Goal: Find specific page/section: Find specific page/section

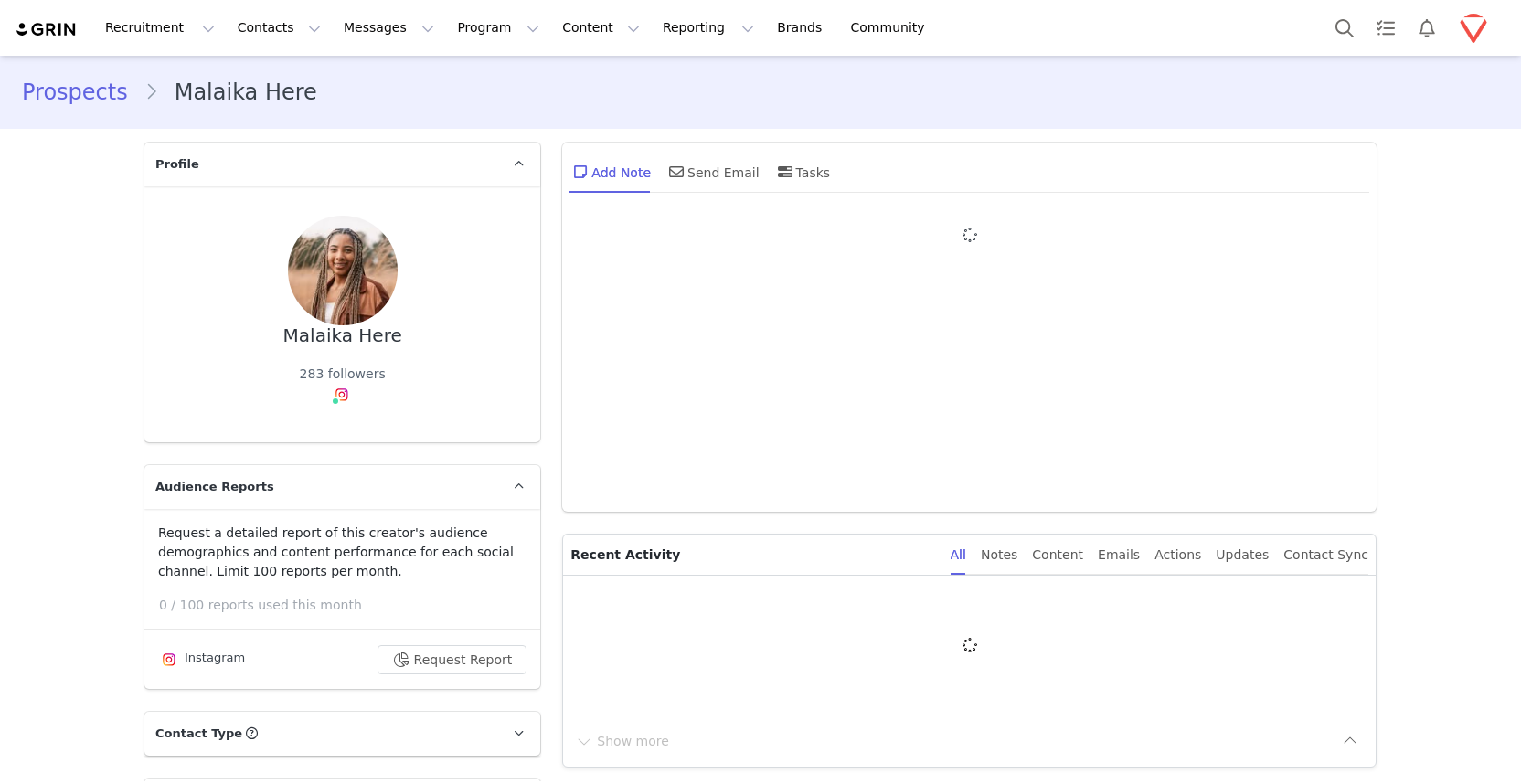
type input "+1 ([GEOGRAPHIC_DATA])"
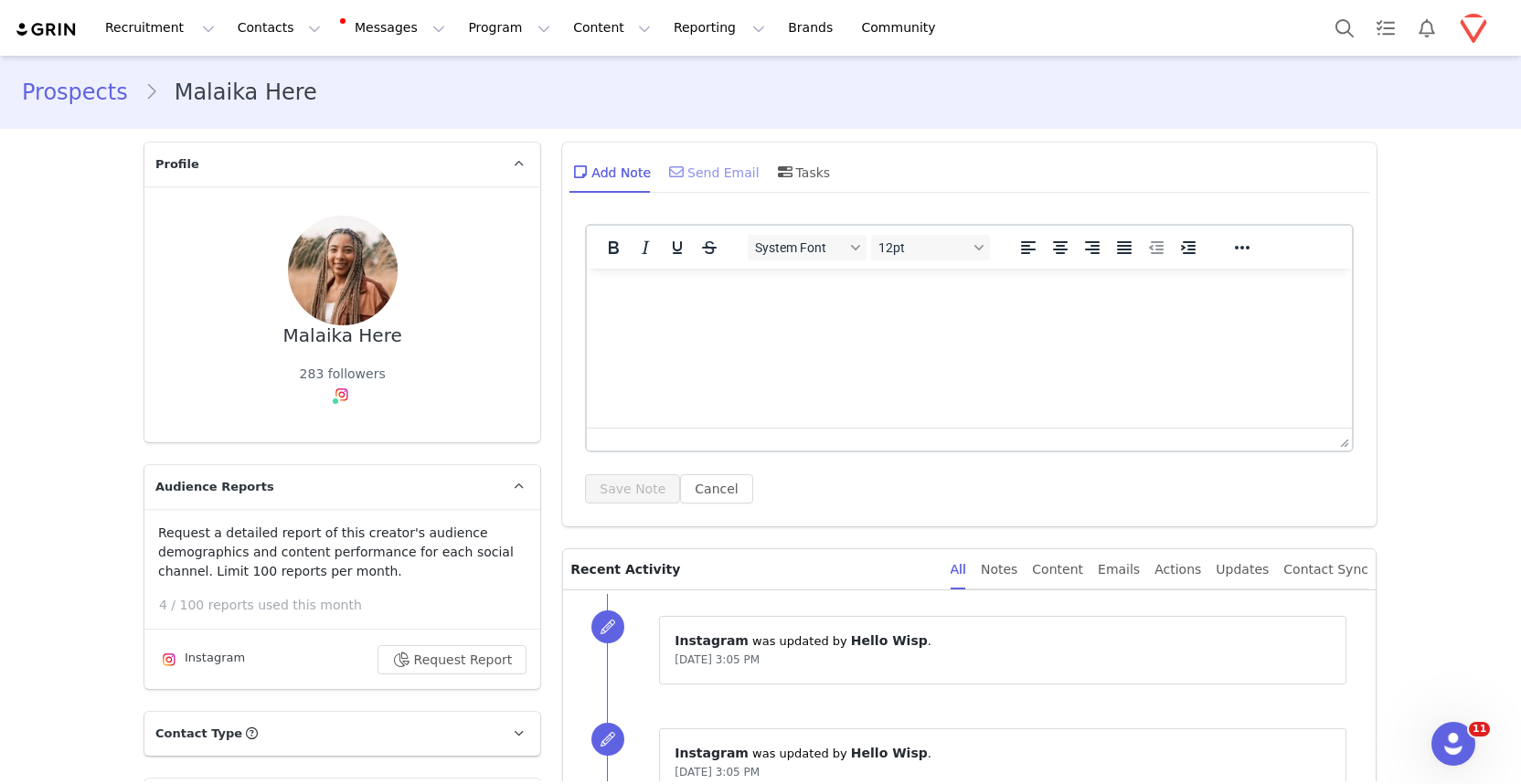
click at [702, 175] on div "Send Email" at bounding box center [712, 171] width 94 height 44
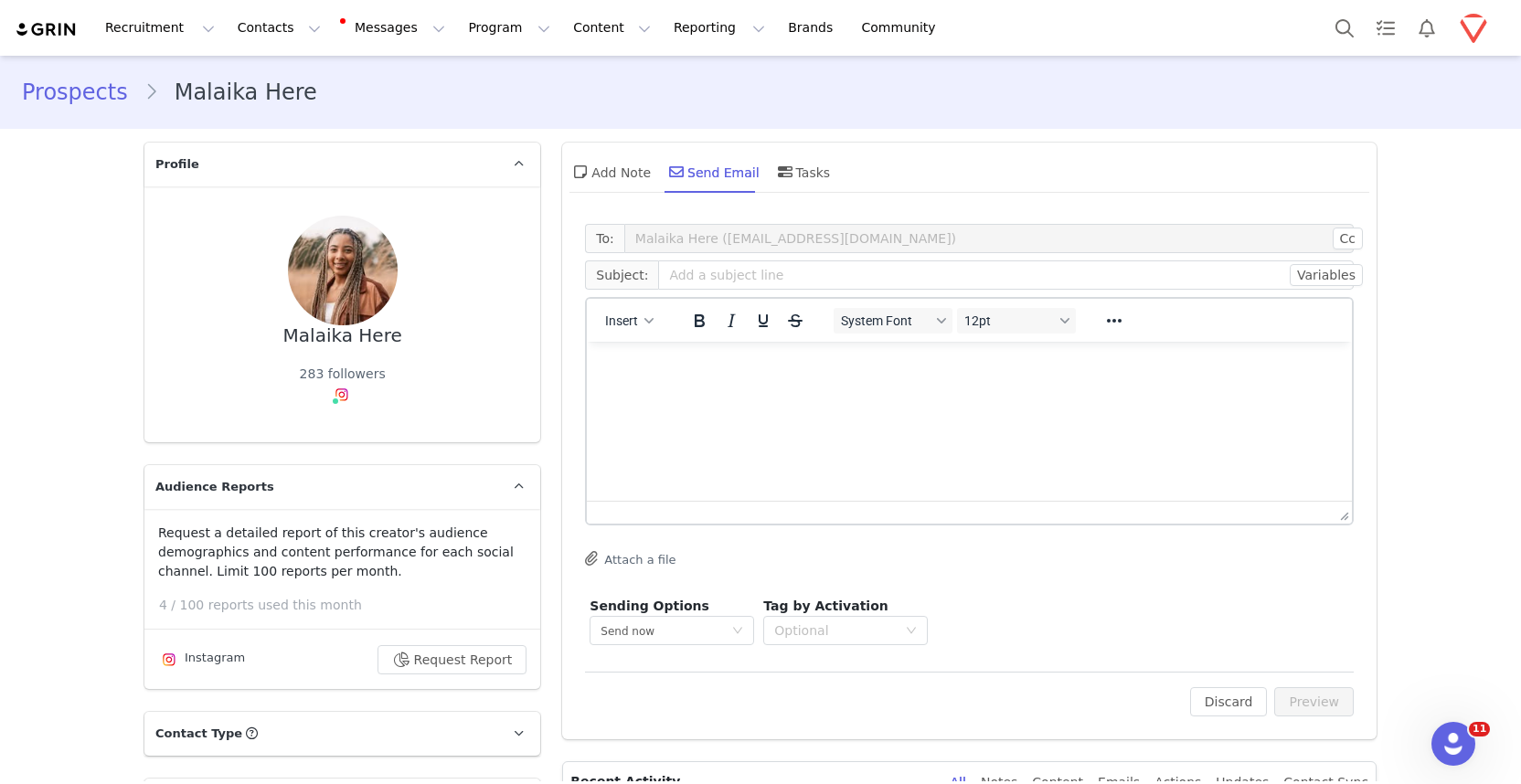
click at [627, 282] on span "Subject:" at bounding box center [622, 275] width 74 height 29
click at [638, 350] on html at bounding box center [969, 366] width 765 height 49
click at [632, 325] on button "Insert" at bounding box center [629, 320] width 63 height 25
click at [638, 348] on div "Insert Template" at bounding box center [689, 352] width 165 height 22
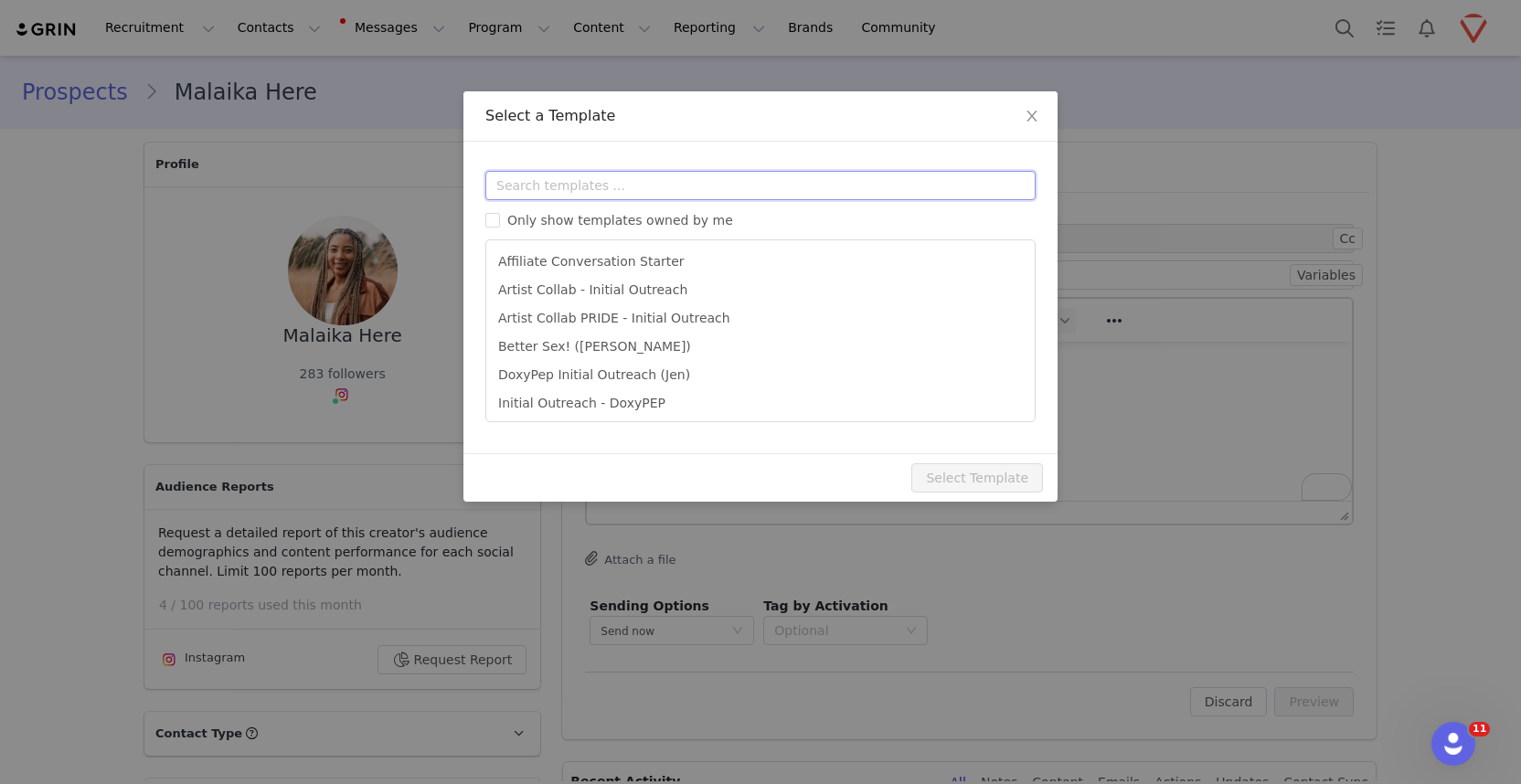
click at [677, 185] on input "text" at bounding box center [760, 186] width 550 height 29
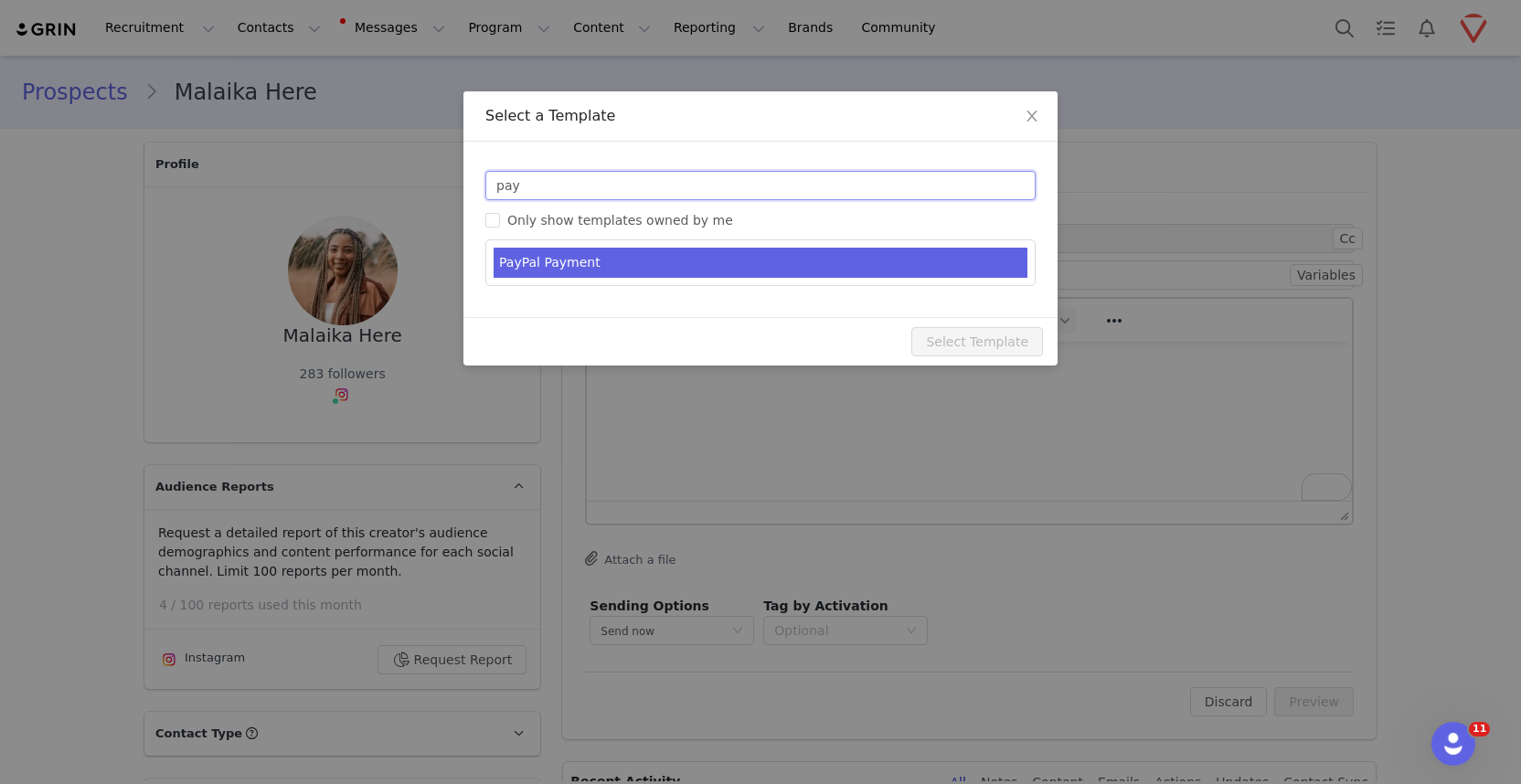
type input "pay"
type input "Wisp Payment 🔥"
click at [705, 256] on li "PayPal Payment" at bounding box center [760, 262] width 533 height 30
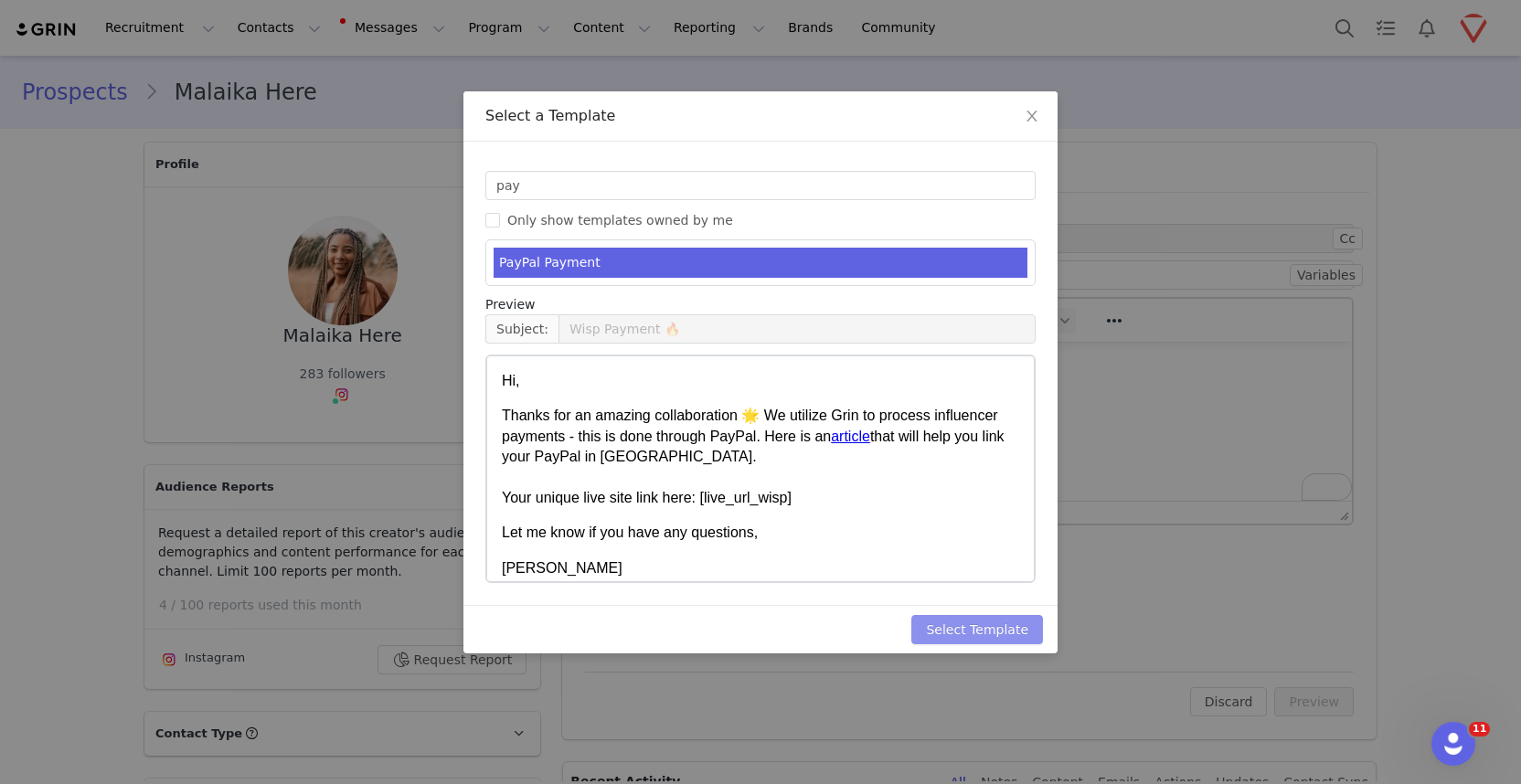
click at [989, 634] on button "Select Template" at bounding box center [977, 630] width 132 height 29
type input "Wisp Payment 🔥"
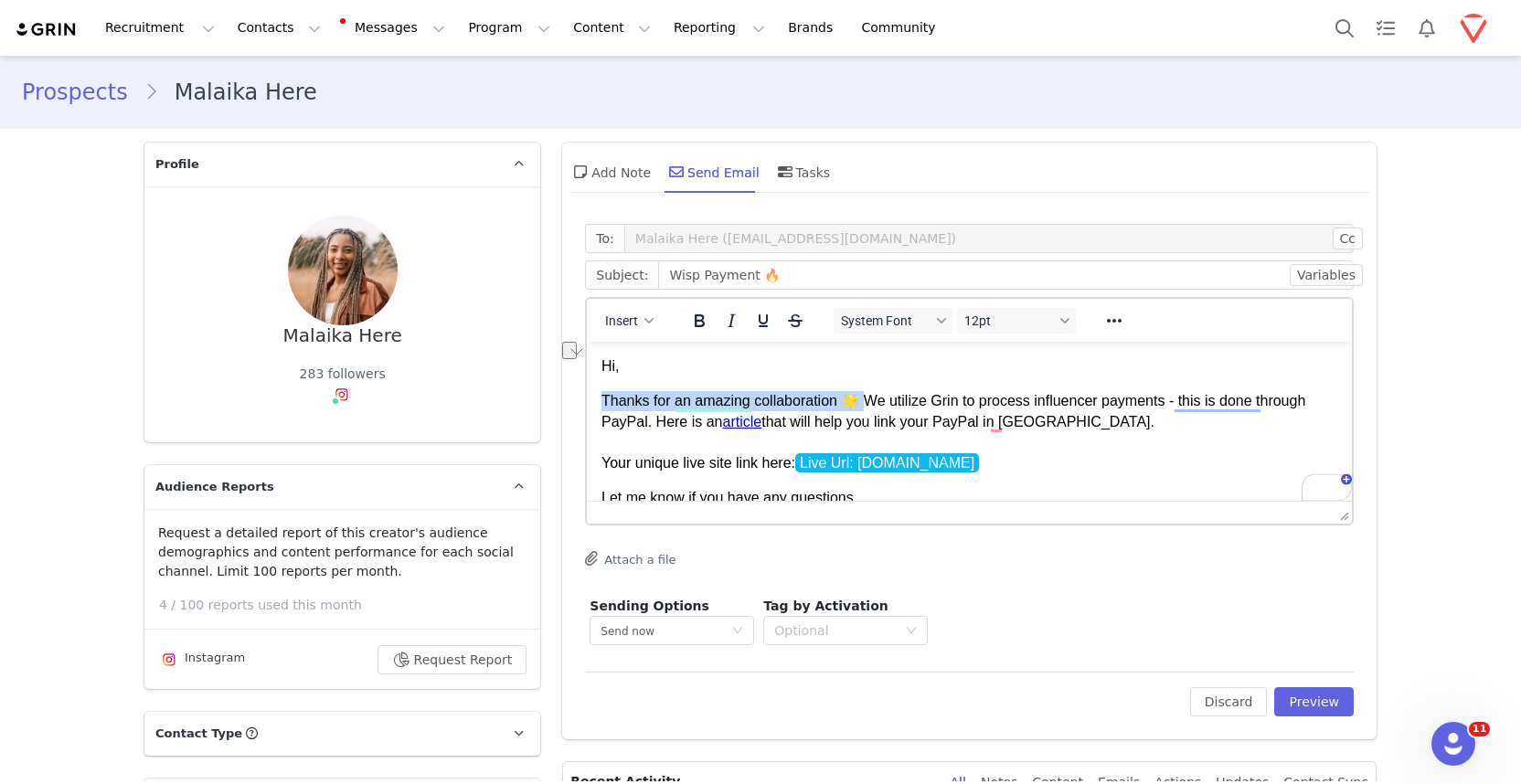
drag, startPoint x: 863, startPoint y: 401, endPoint x: 600, endPoint y: 379, distance: 263.9
click at [601, 379] on body "Hi, Thanks for an amazing collaboration 🌟 We utilize Grin to process influencer…" at bounding box center [969, 450] width 736 height 188
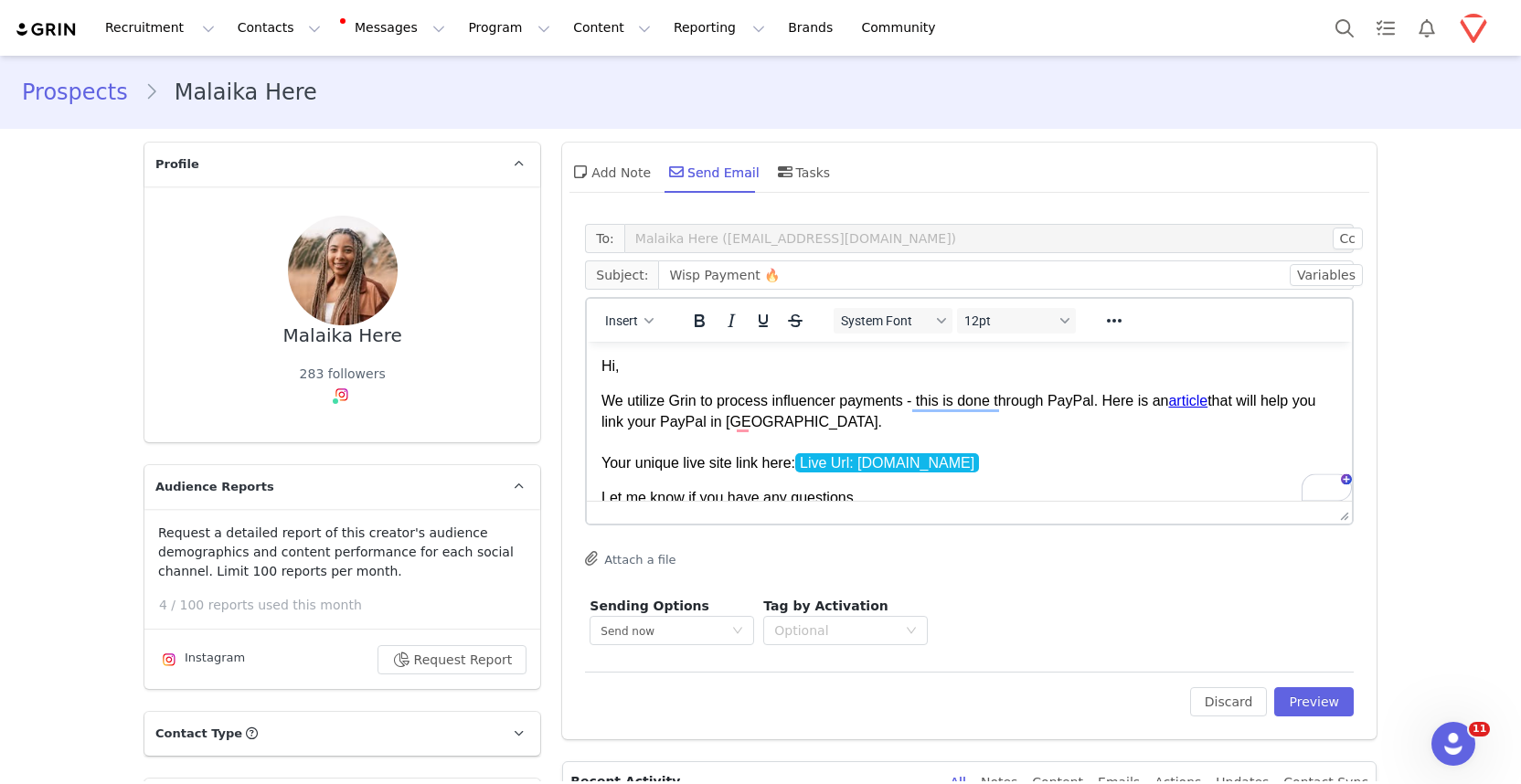
click at [784, 394] on p "We utilize Grin to process influencer payments - this is done through PayPal. H…" at bounding box center [969, 432] width 736 height 82
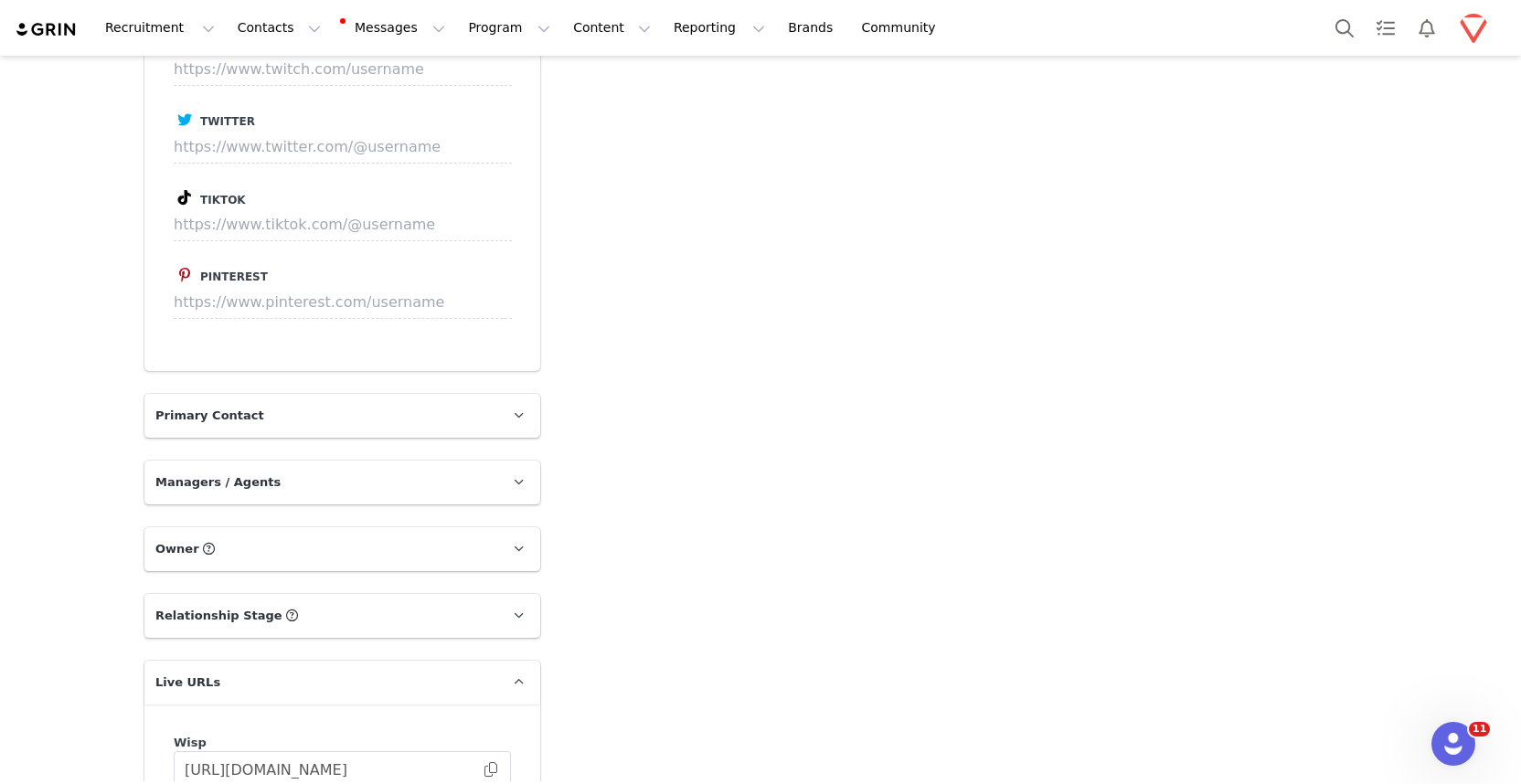
scroll to position [2748, 0]
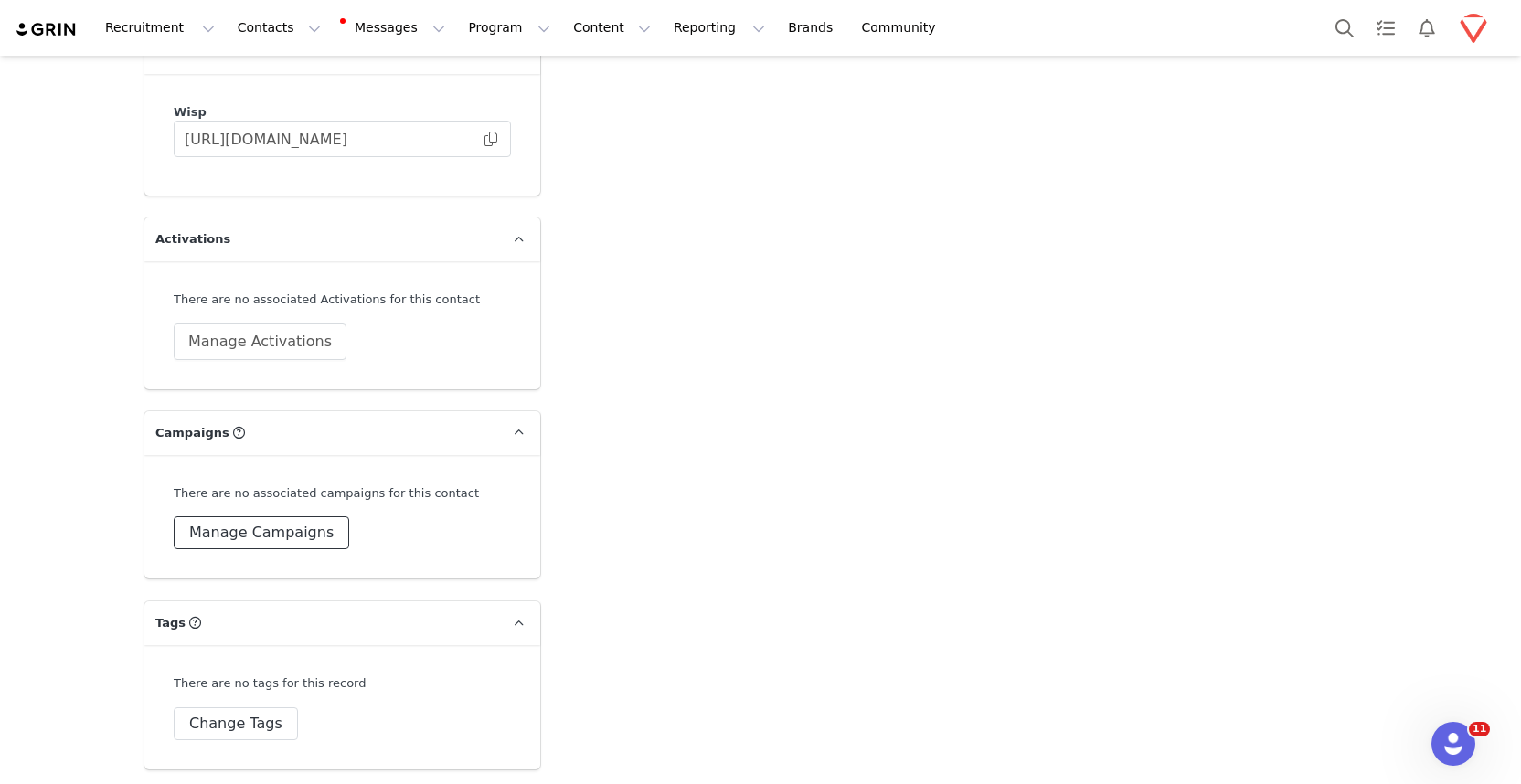
click at [268, 529] on button "Manage Campaigns" at bounding box center [260, 533] width 175 height 33
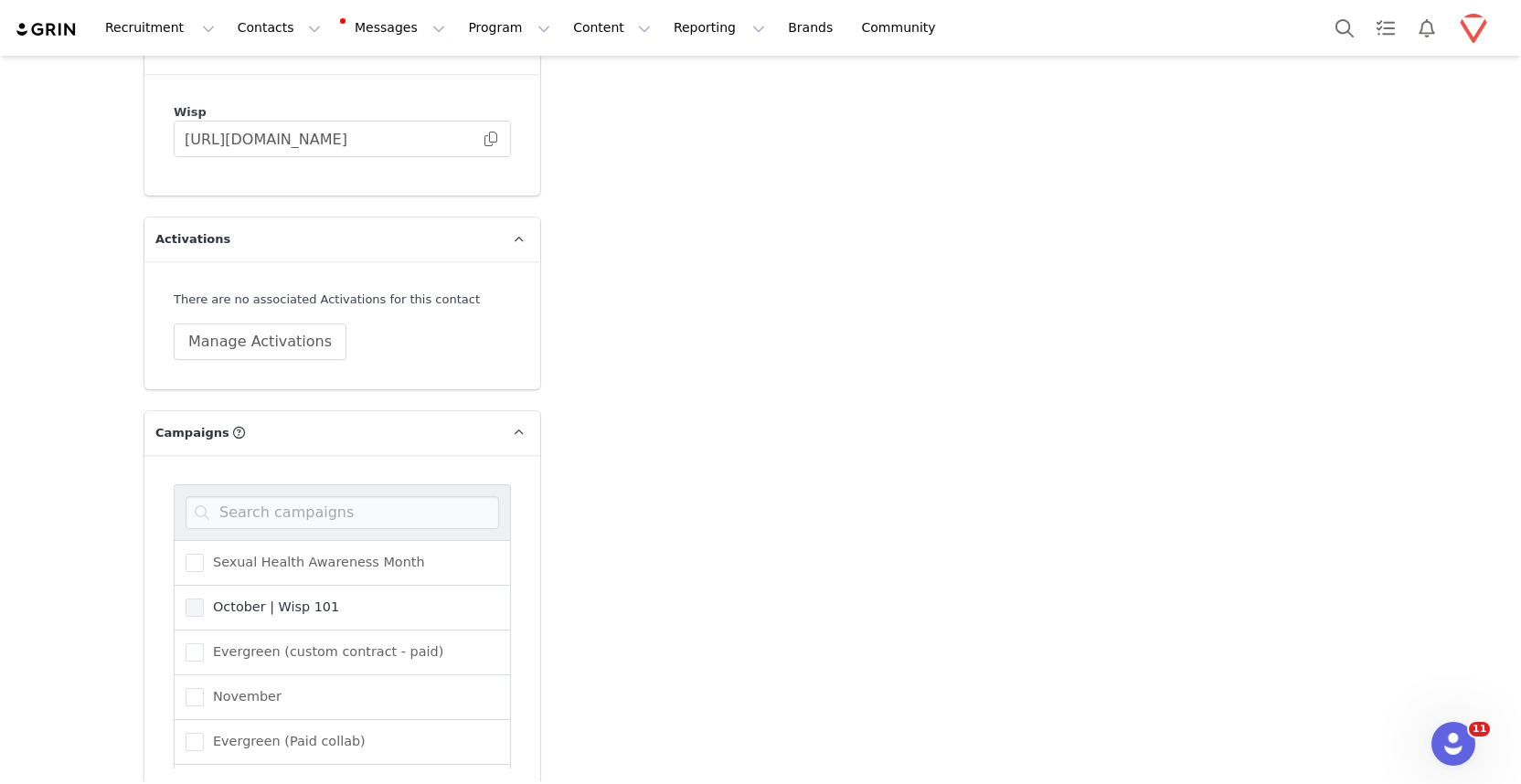
scroll to position [354, 0]
click at [288, 743] on span "Wisp creators" at bounding box center [254, 745] width 99 height 17
click at [204, 737] on input "Wisp creators" at bounding box center [204, 737] width 0 height 0
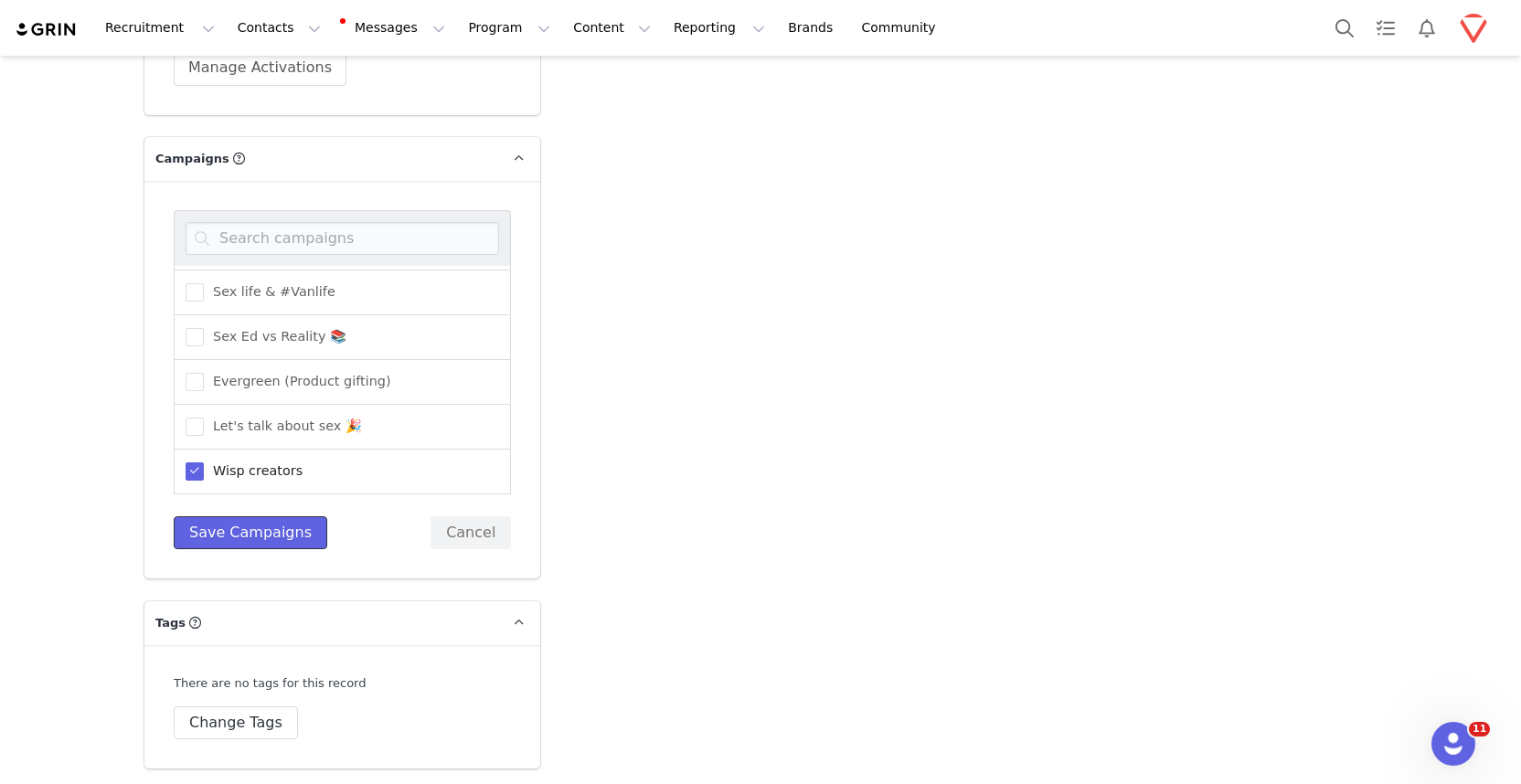
drag, startPoint x: 248, startPoint y: 536, endPoint x: 265, endPoint y: 536, distance: 17.0
click at [248, 535] on button "Save Campaigns" at bounding box center [250, 533] width 154 height 33
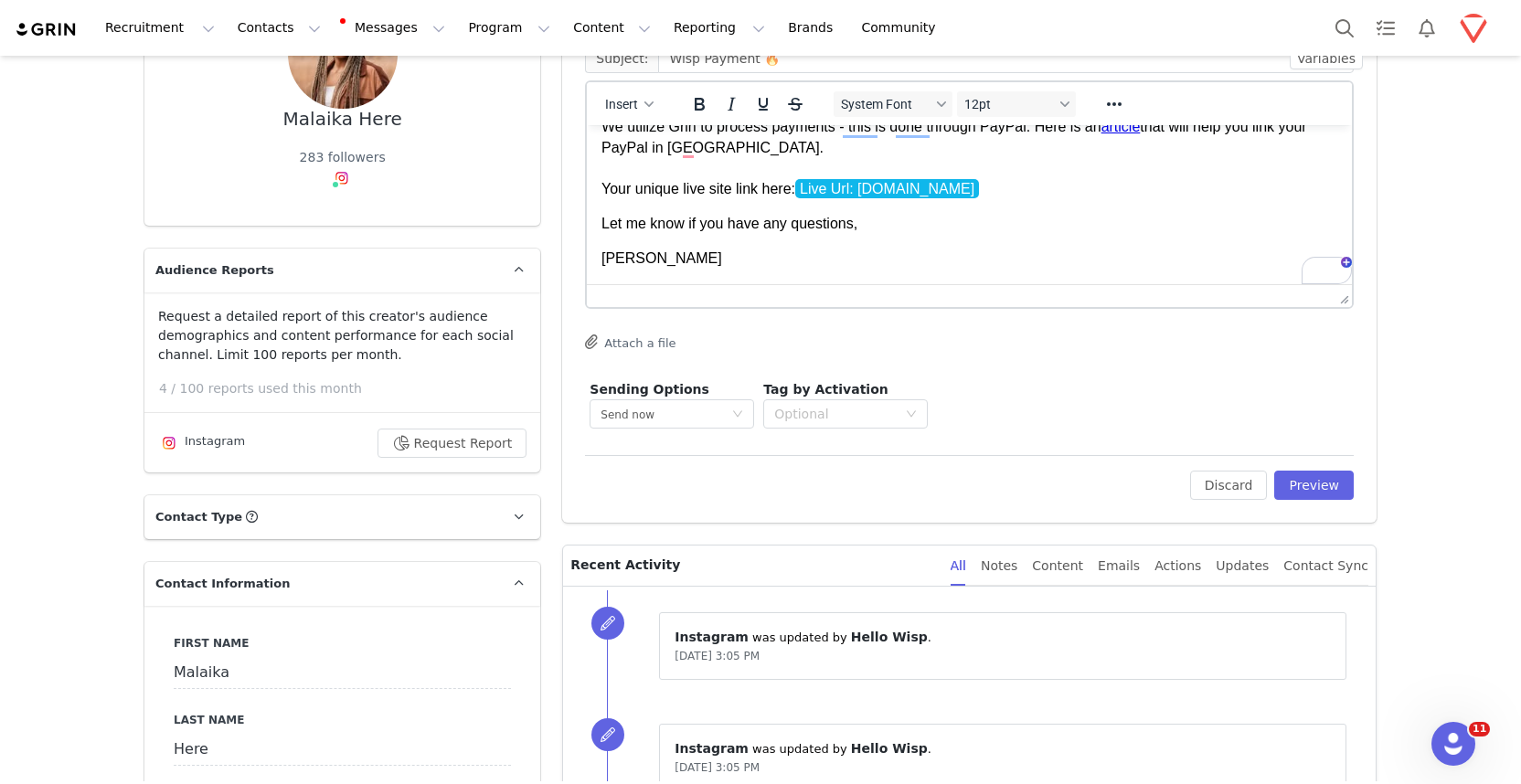
scroll to position [0, 0]
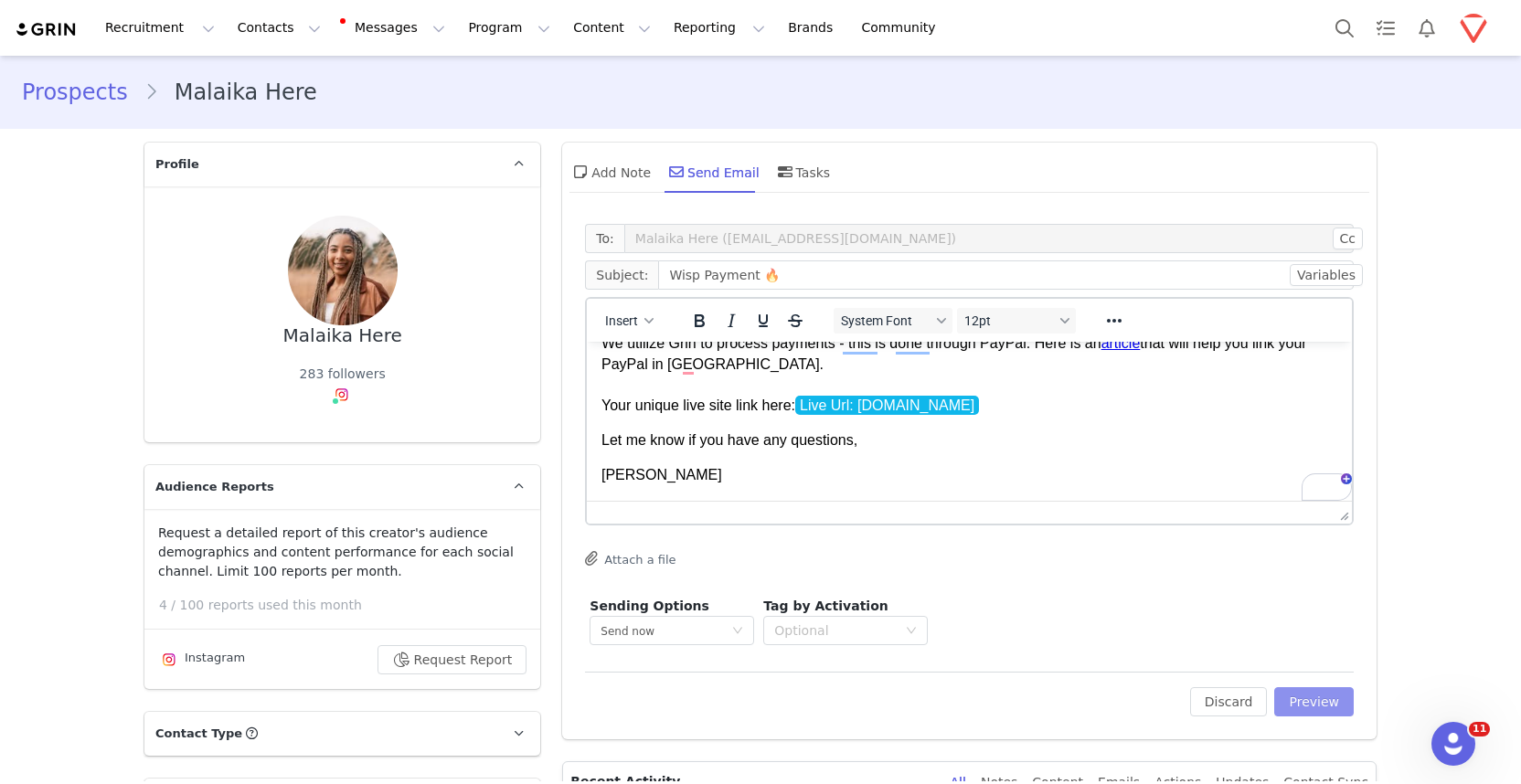
click at [1174, 700] on button "Preview" at bounding box center [1314, 702] width 79 height 29
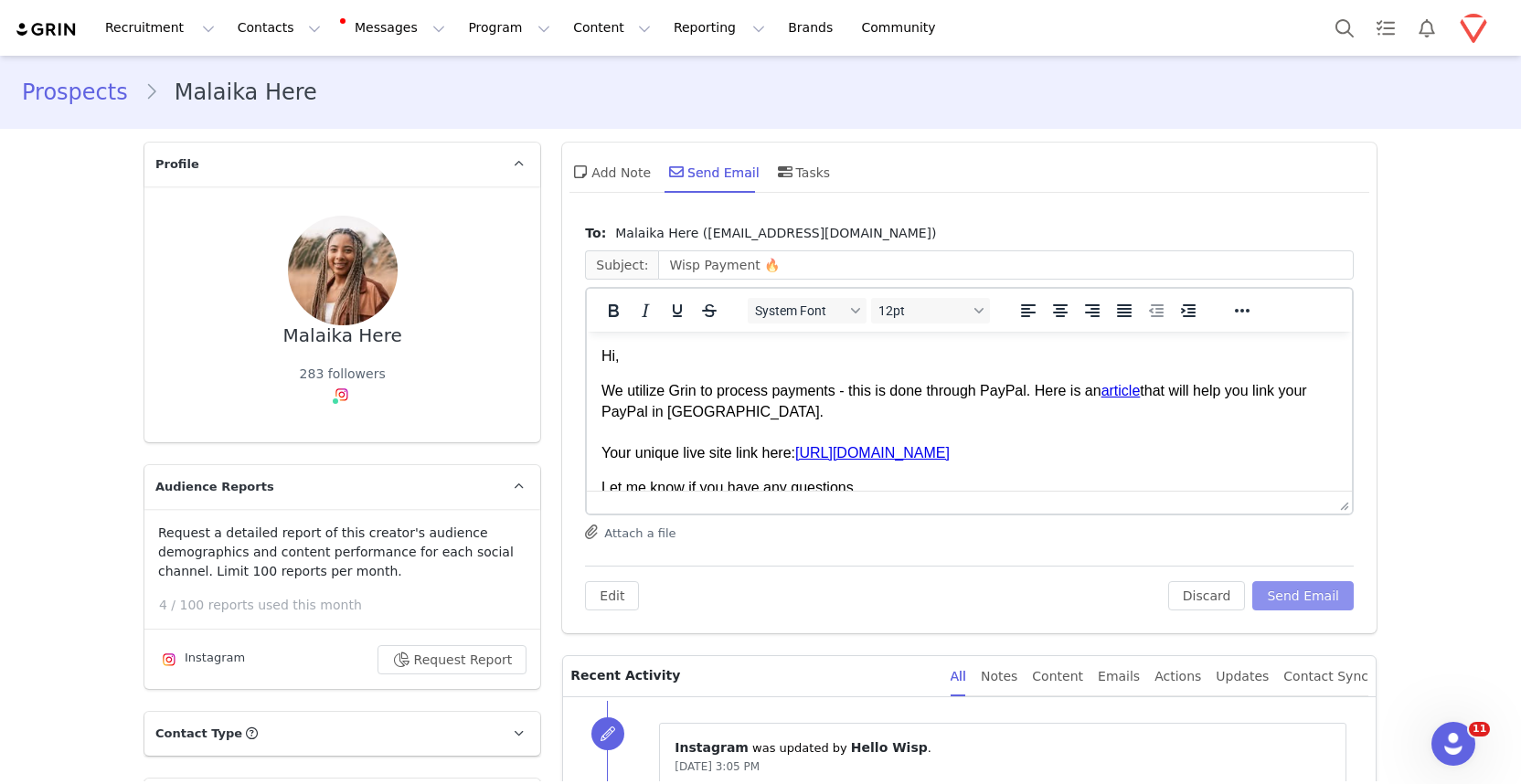
click at [1174, 589] on button "Send Email" at bounding box center [1303, 596] width 102 height 29
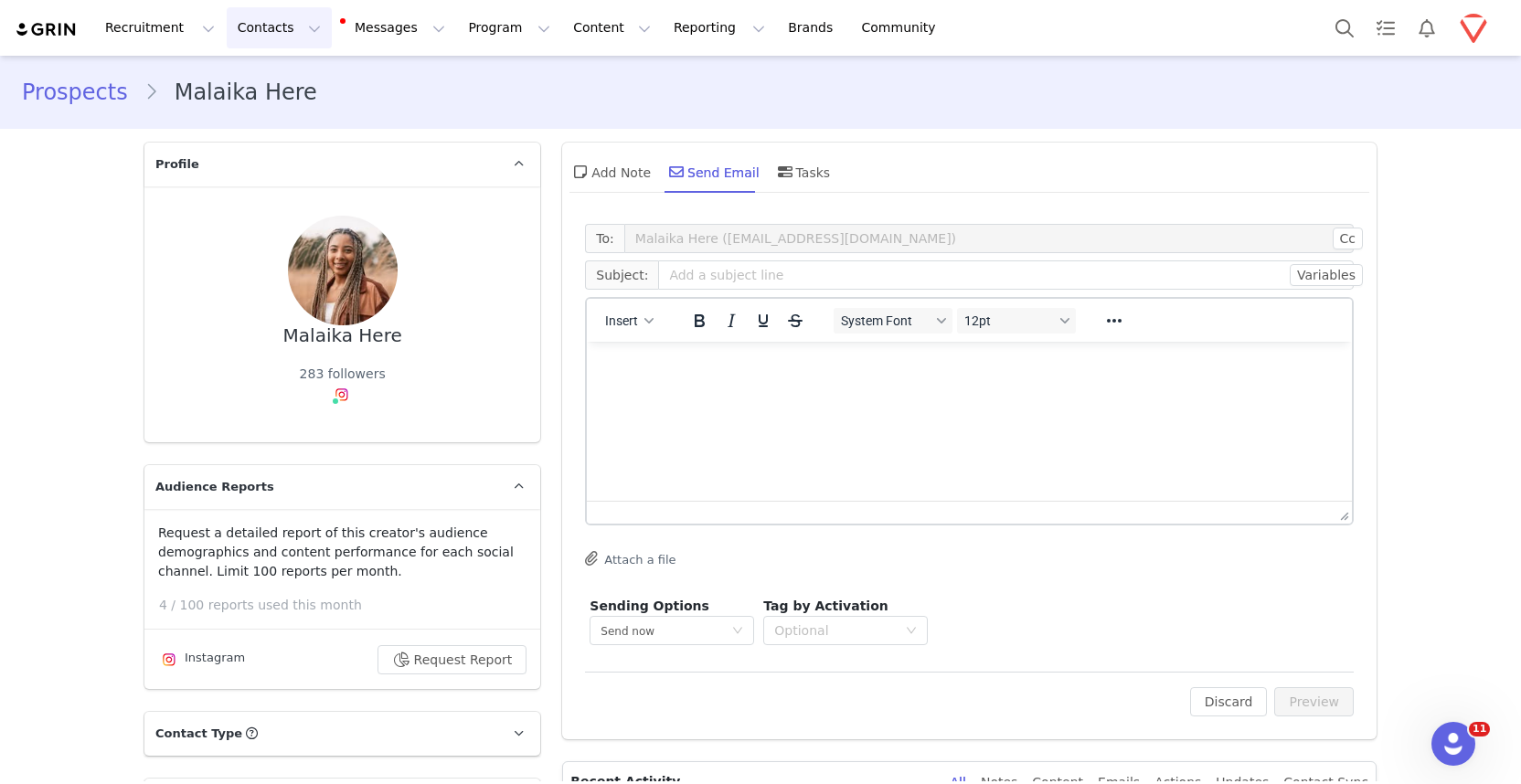
click at [264, 28] on button "Contacts Contacts" at bounding box center [279, 28] width 106 height 41
click at [271, 82] on p "Creators" at bounding box center [256, 81] width 55 height 19
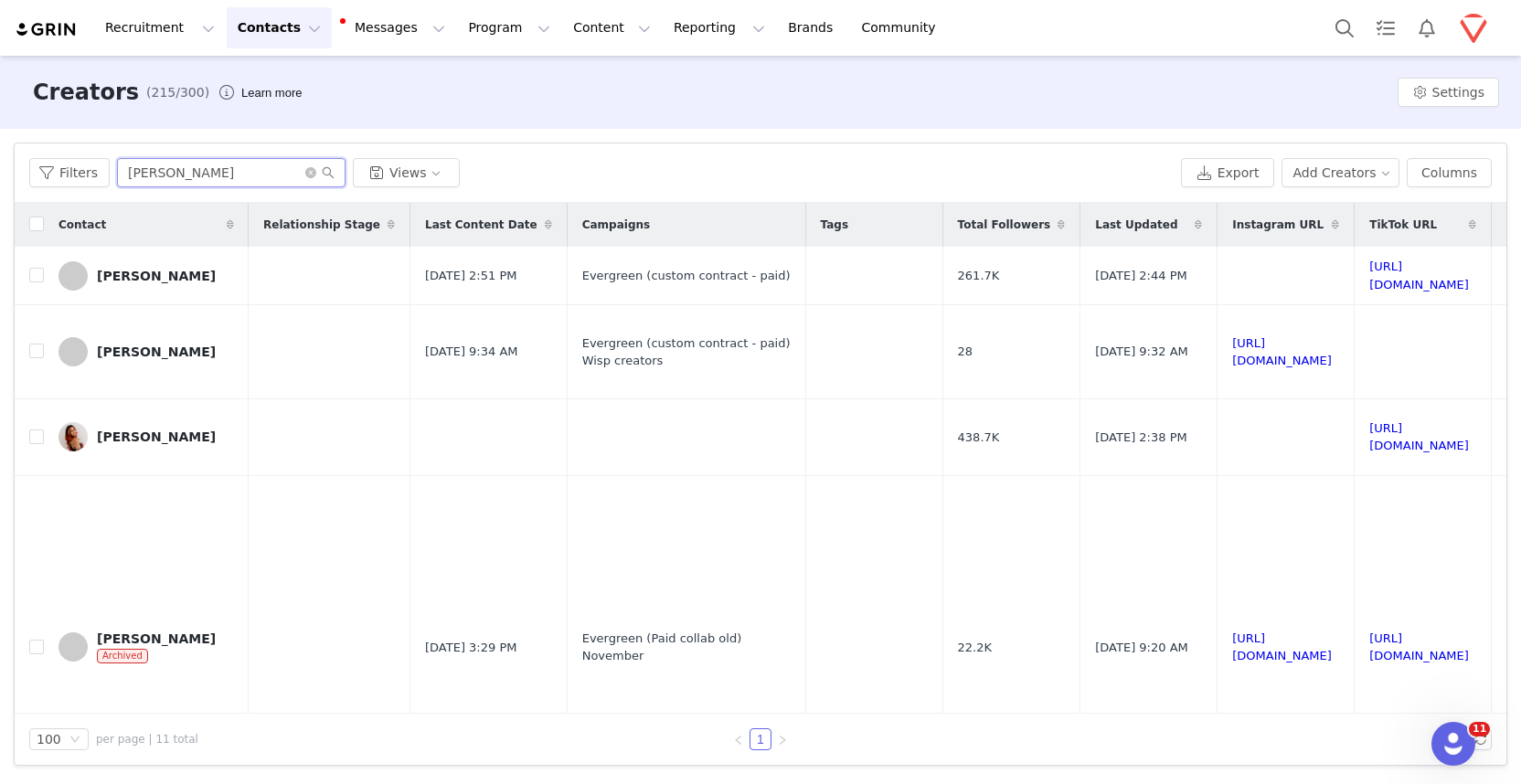
click at [174, 165] on input "alex" at bounding box center [231, 172] width 228 height 29
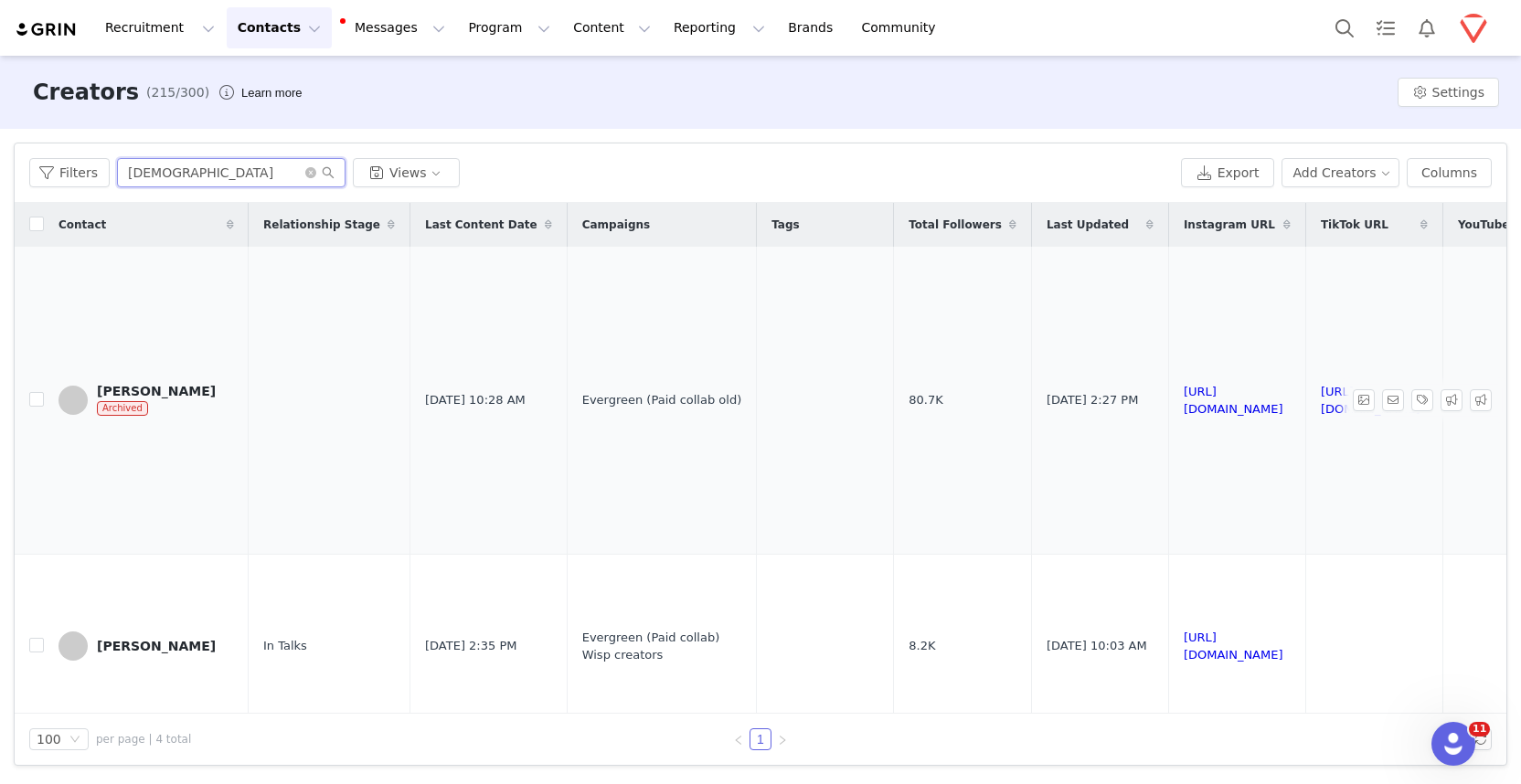
scroll to position [119, 0]
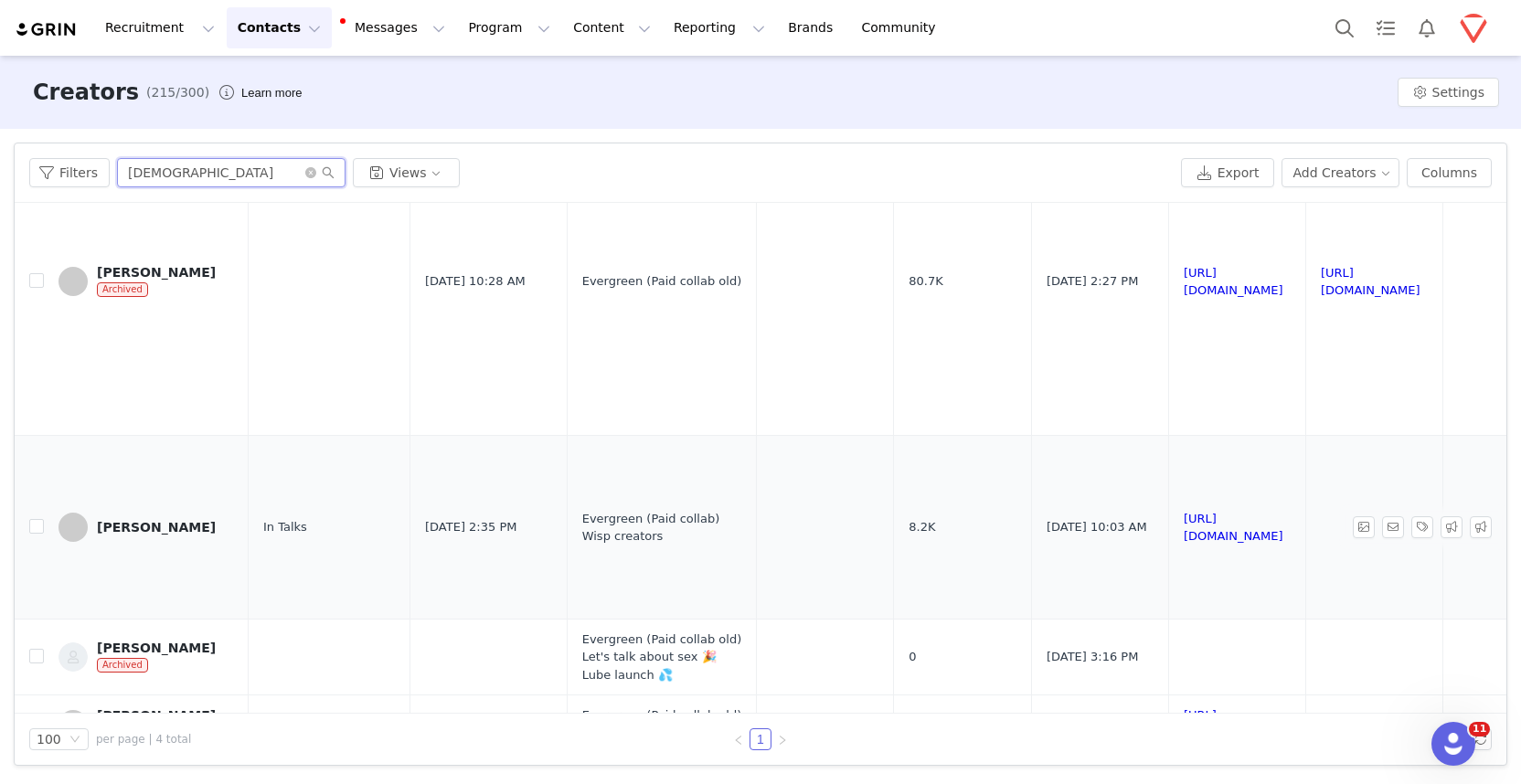
type input "[DEMOGRAPHIC_DATA]"
click at [153, 467] on td "[PERSON_NAME]" at bounding box center [146, 528] width 205 height 184
click at [153, 520] on div "[PERSON_NAME]" at bounding box center [156, 527] width 119 height 15
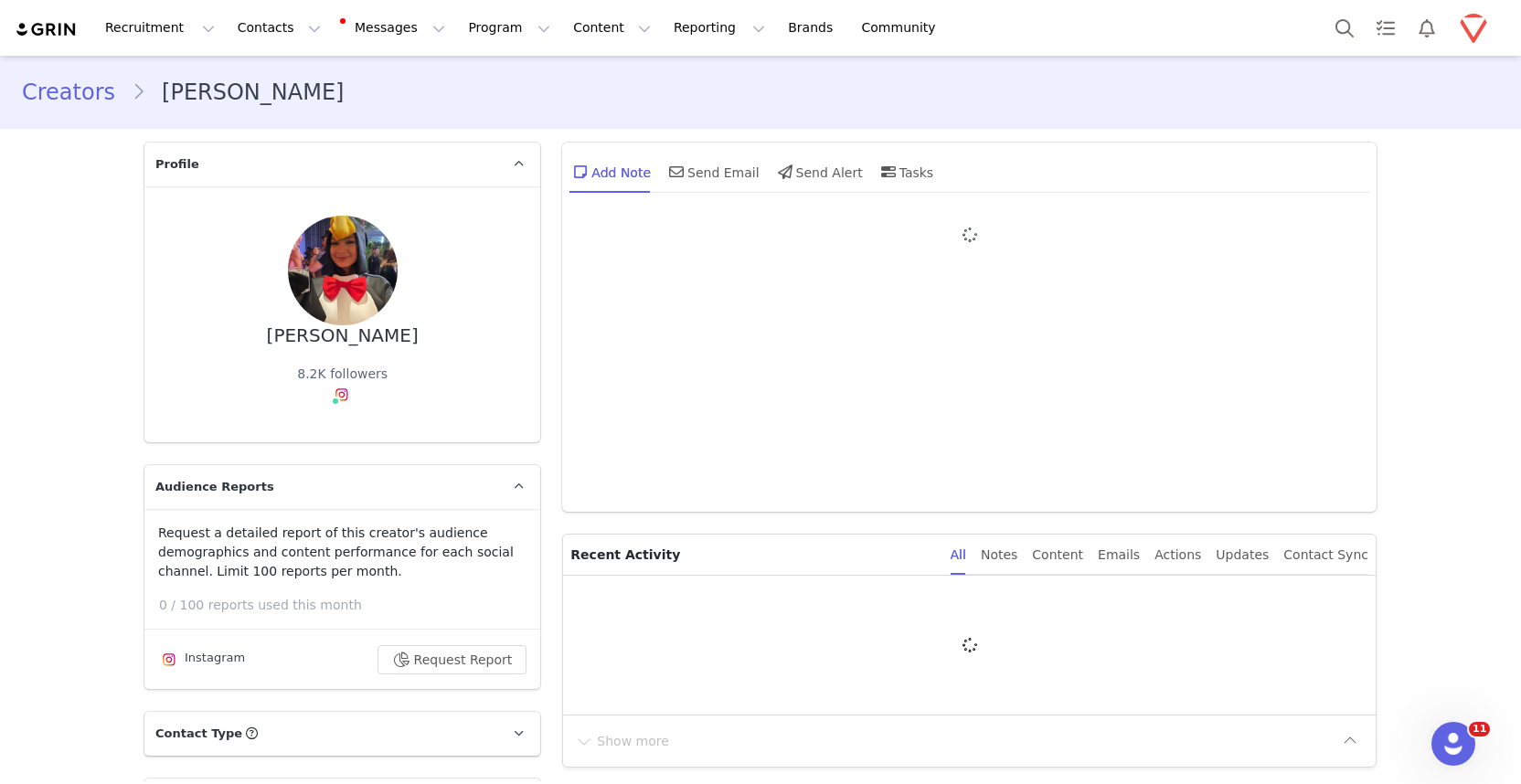
type input "+1 ([GEOGRAPHIC_DATA])"
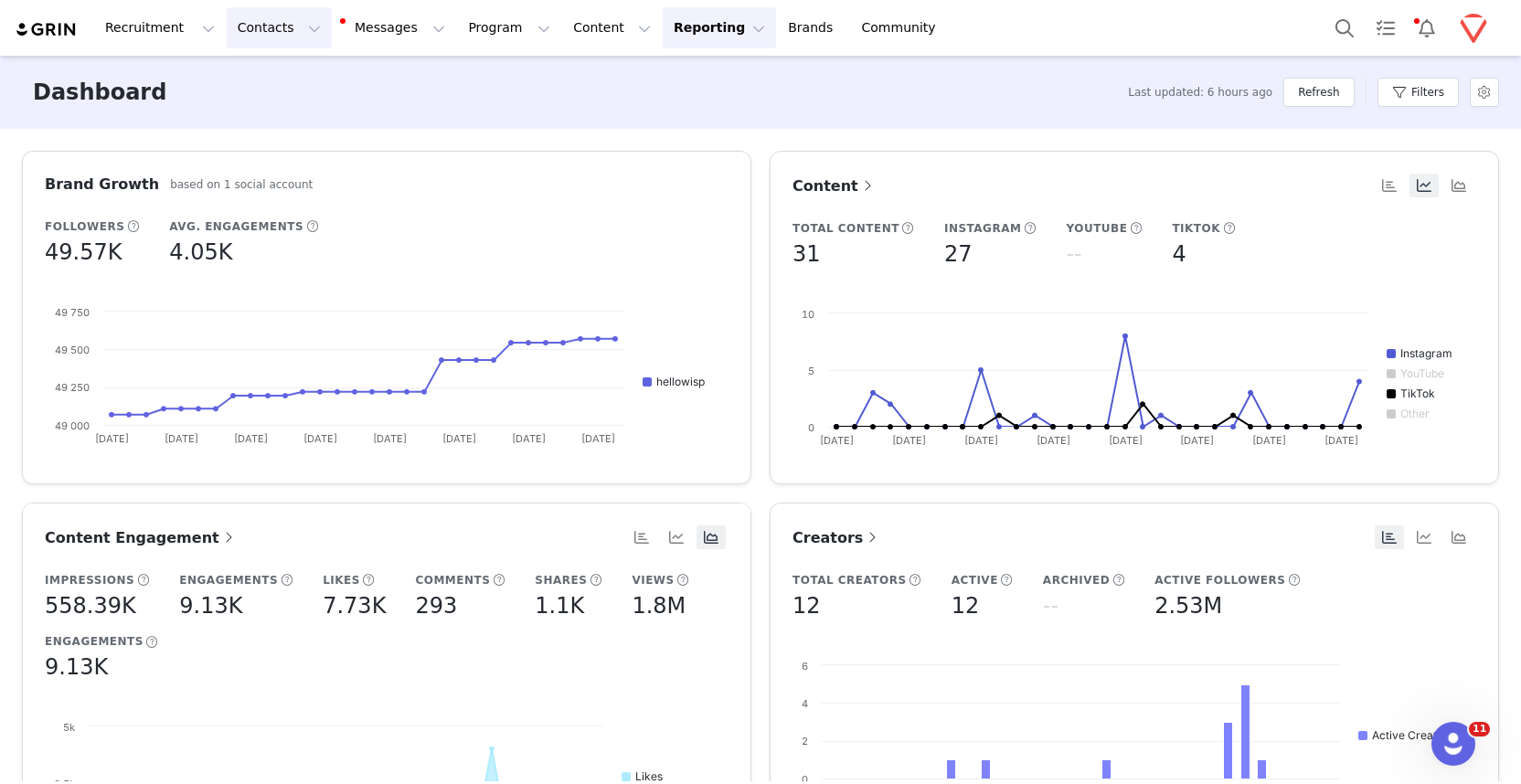
click at [271, 30] on button "Contacts Contacts" at bounding box center [279, 28] width 106 height 41
click at [261, 68] on link "Creators" at bounding box center [286, 80] width 144 height 34
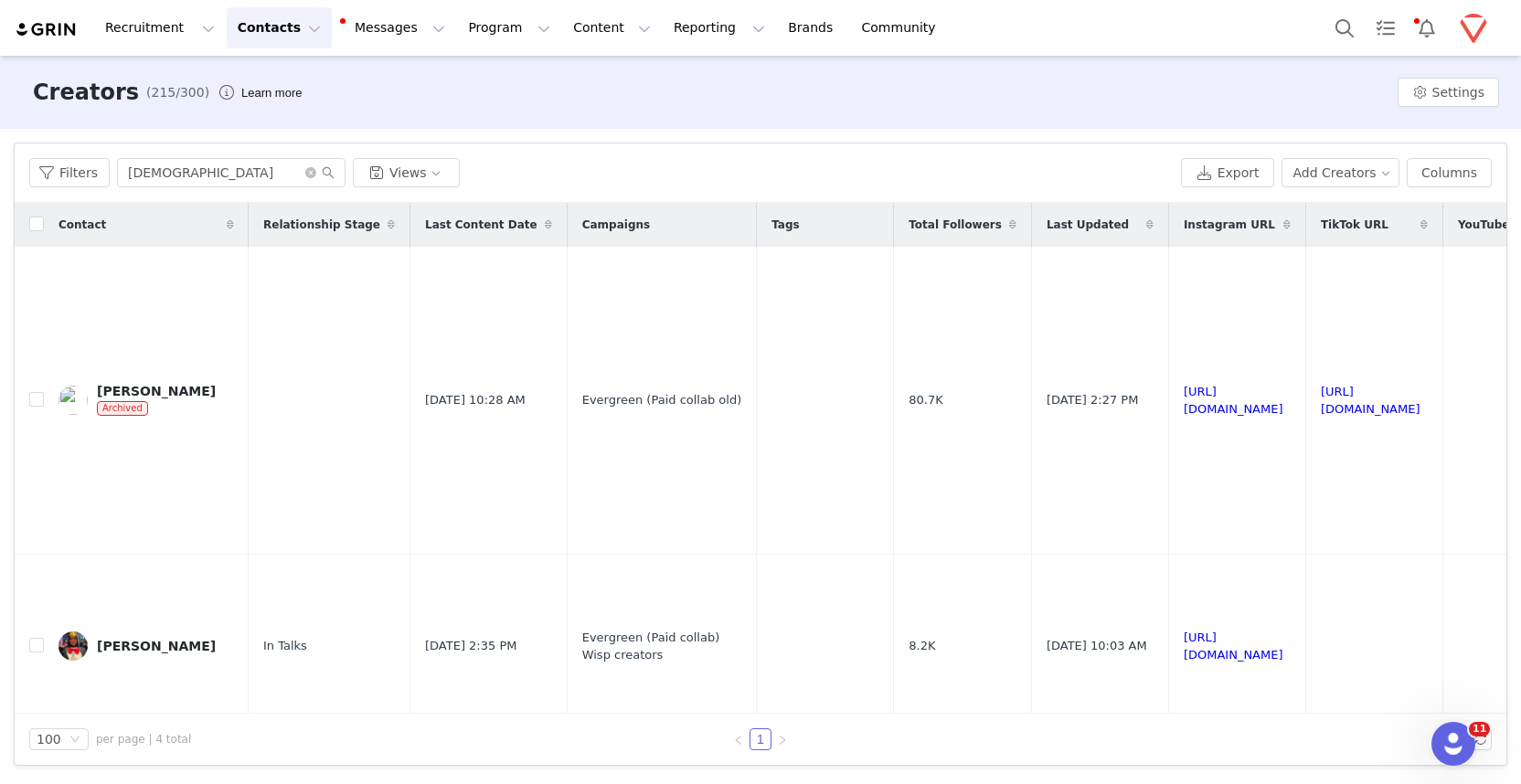
click at [152, 189] on div "Filters kath Views Export Add Creators Columns" at bounding box center [760, 172] width 1492 height 59
drag, startPoint x: 155, startPoint y: 172, endPoint x: 32, endPoint y: 155, distance: 124.2
click at [32, 155] on div "Filters kath Views Export Add Creators Columns" at bounding box center [760, 172] width 1492 height 59
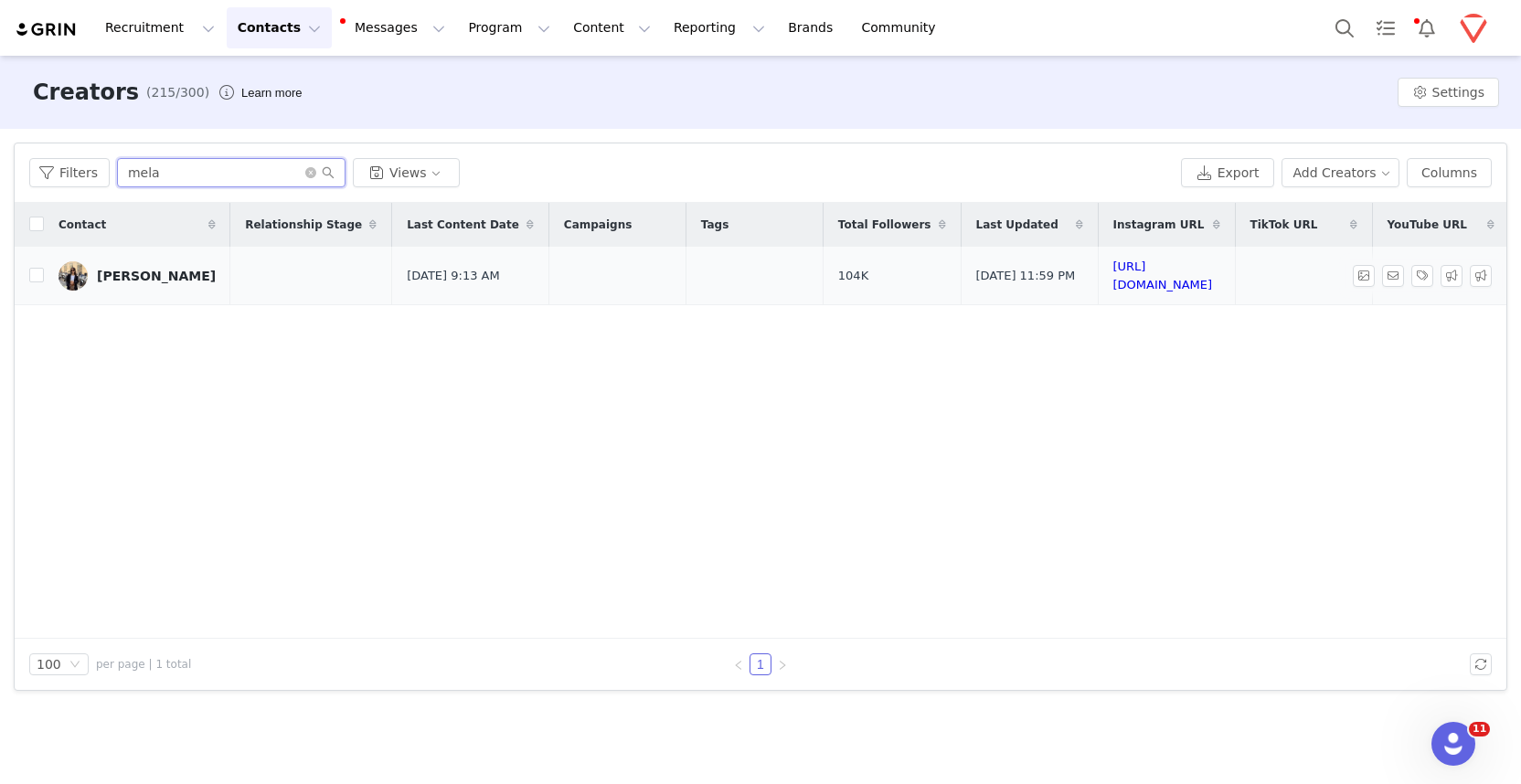
type input "mela"
click at [138, 278] on div "[PERSON_NAME]" at bounding box center [156, 276] width 119 height 15
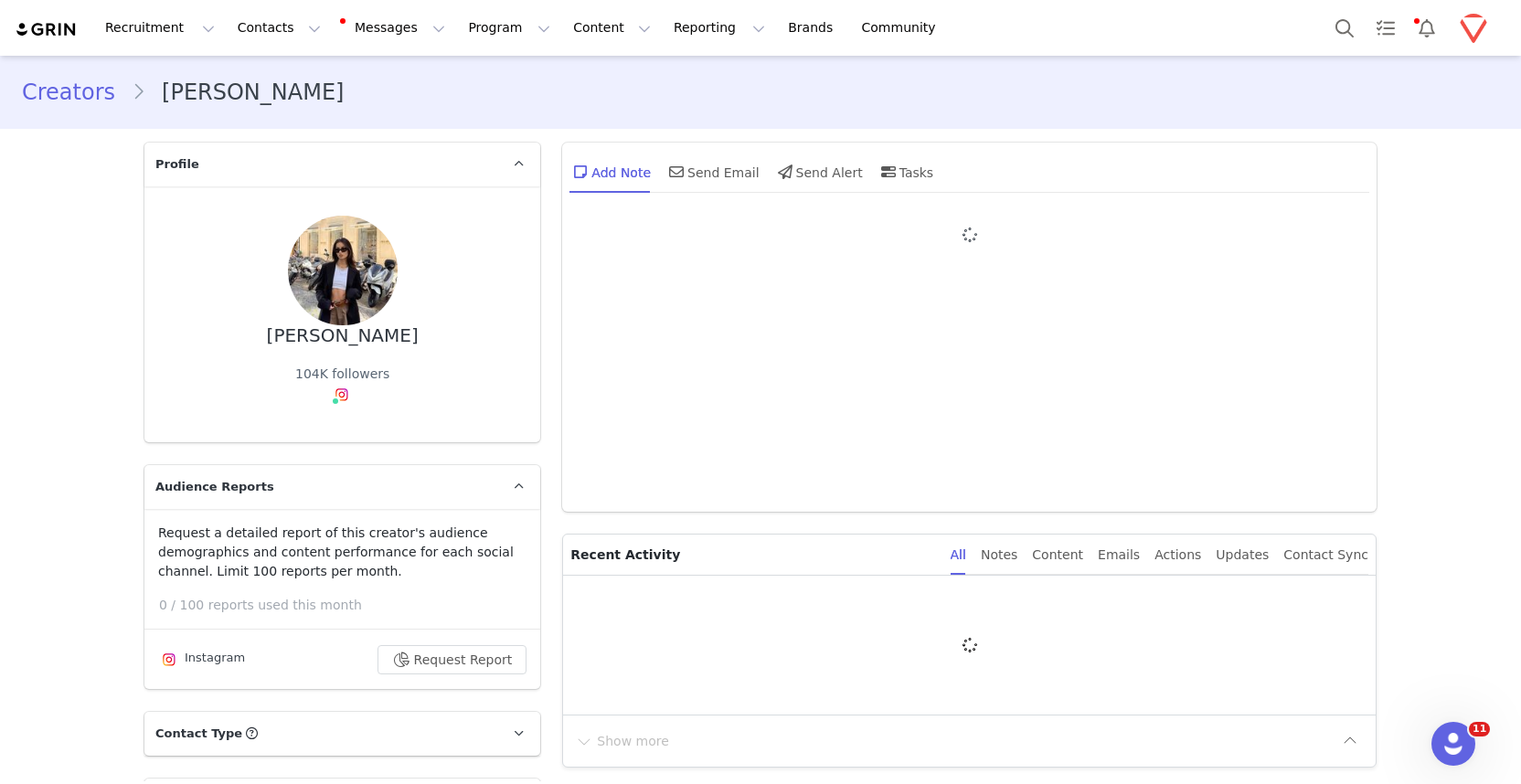
type input "+1 ([GEOGRAPHIC_DATA])"
